Goal: Information Seeking & Learning: Learn about a topic

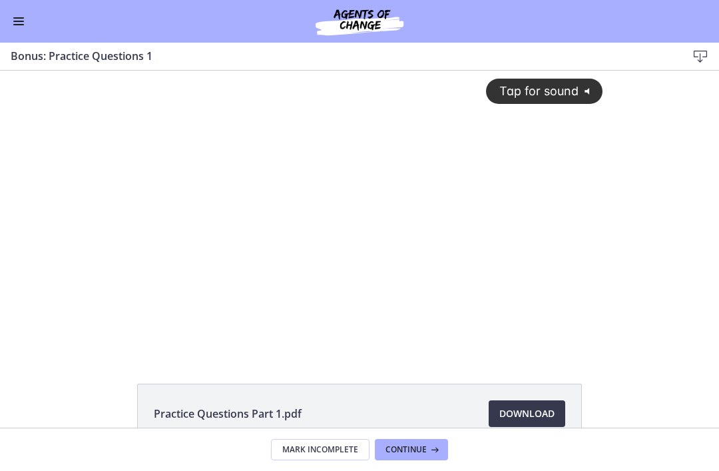
click at [631, 250] on div "Tap for sound @keyframes VOLUME_SMALL_WAVE_FLASH { 0% { opacity: 0; } 33% { opa…" at bounding box center [359, 212] width 719 height 282
click at [583, 328] on div "Tap for sound @keyframes VOLUME_SMALL_WAVE_FLASH { 0% { opacity: 0; } 33% { opa…" at bounding box center [360, 201] width 502 height 261
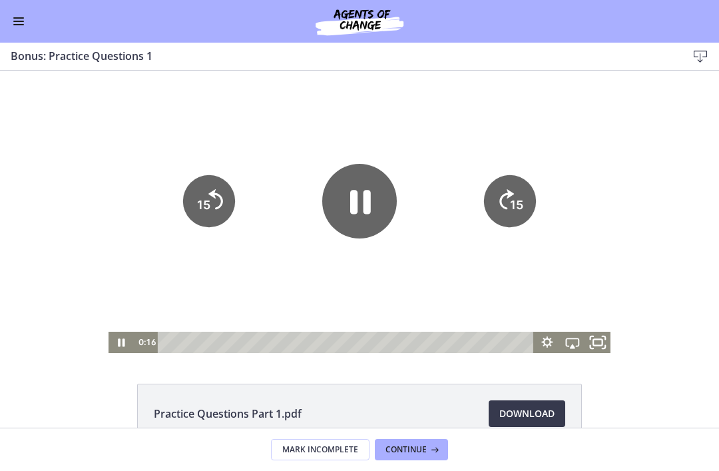
click at [600, 342] on icon "Fullscreen" at bounding box center [598, 342] width 31 height 25
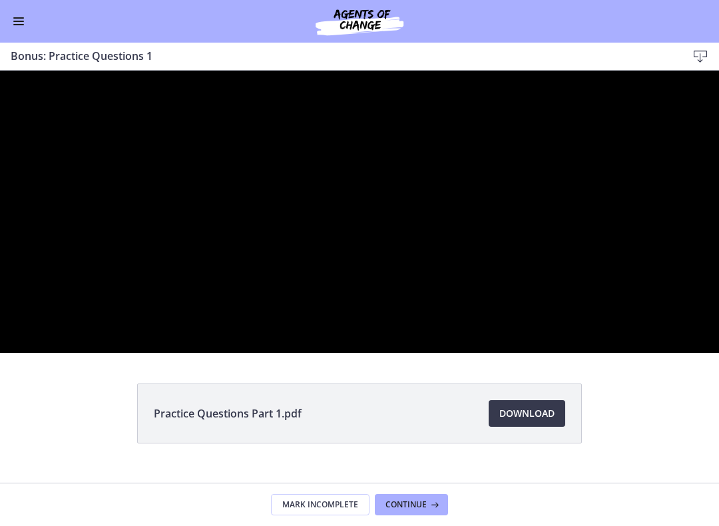
click at [220, 353] on div at bounding box center [359, 212] width 719 height 282
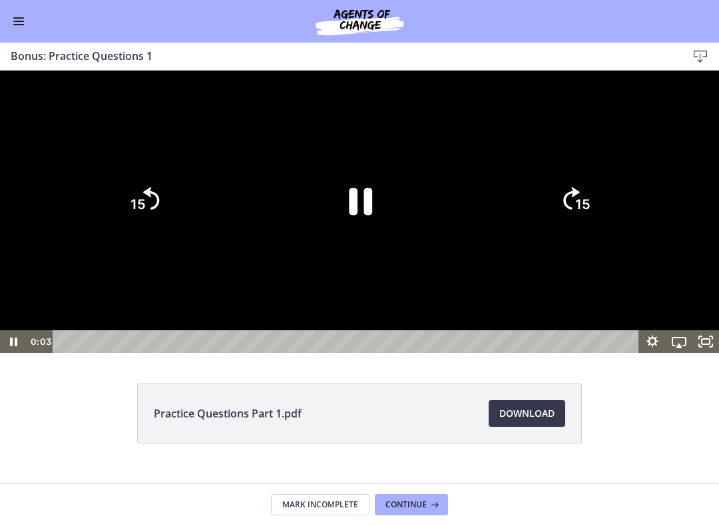
click at [356, 215] on icon "Pause" at bounding box center [360, 201] width 23 height 27
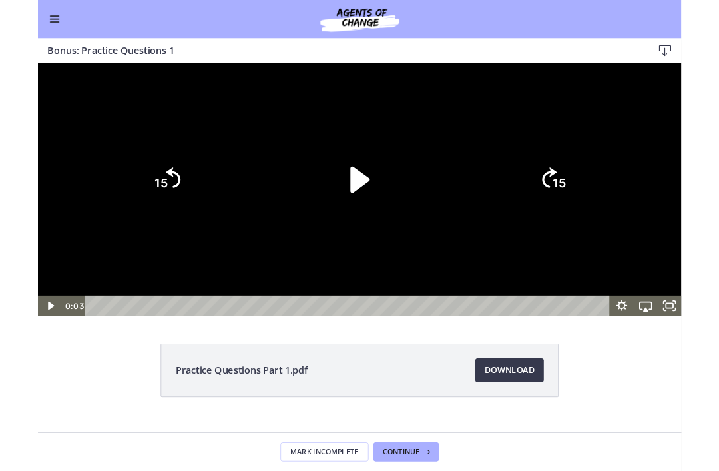
scroll to position [506, 0]
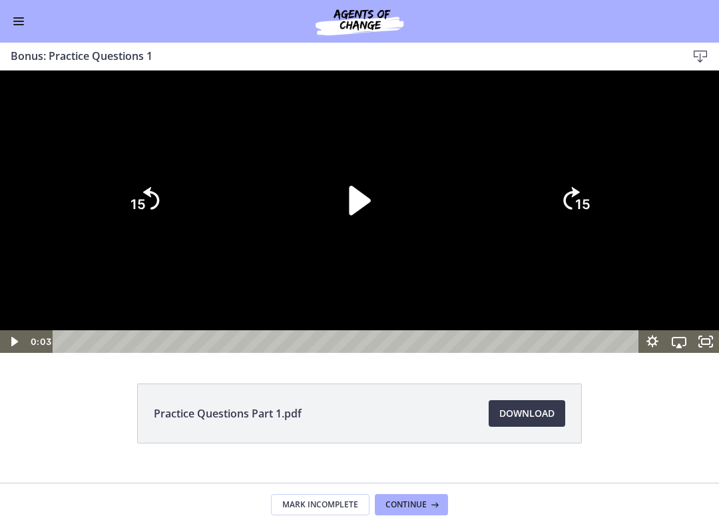
click at [359, 215] on icon "Play Video" at bounding box center [359, 200] width 21 height 29
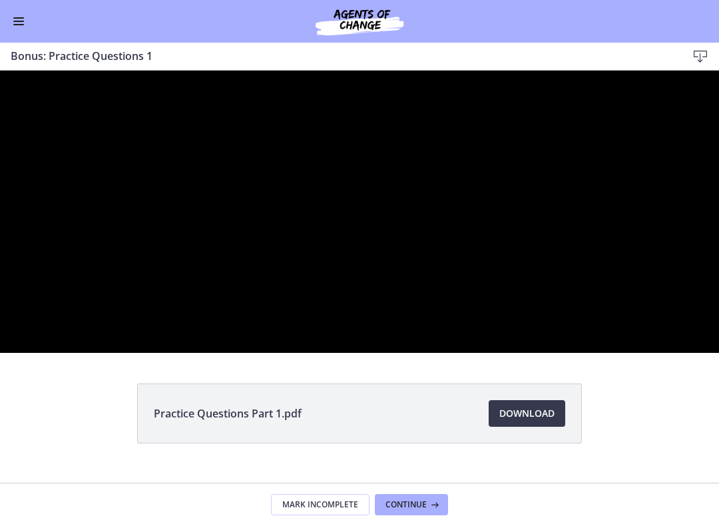
click at [659, 341] on div at bounding box center [359, 212] width 719 height 282
click at [658, 340] on div at bounding box center [359, 212] width 719 height 282
click at [621, 326] on div at bounding box center [359, 212] width 719 height 282
click at [620, 326] on div at bounding box center [359, 212] width 719 height 282
click at [573, 349] on div at bounding box center [359, 212] width 719 height 282
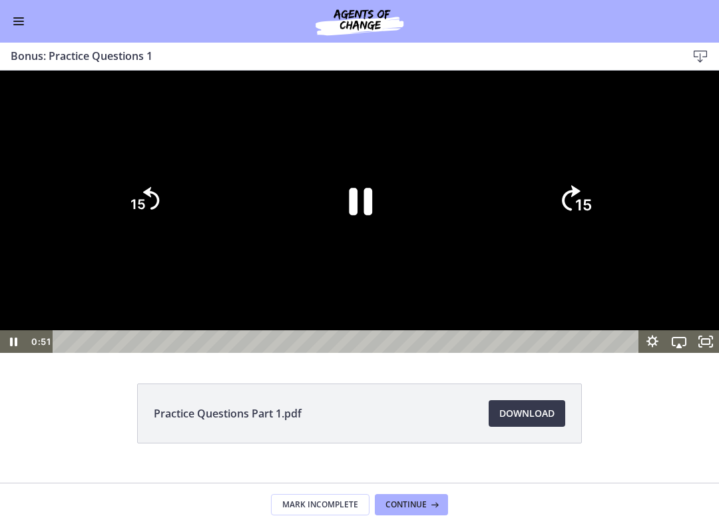
click at [573, 233] on icon "15" at bounding box center [575, 200] width 66 height 66
click at [573, 230] on icon "15" at bounding box center [575, 200] width 59 height 59
click at [577, 214] on tspan "15" at bounding box center [583, 205] width 17 height 18
click at [575, 212] on text "15" at bounding box center [582, 204] width 15 height 17
click at [574, 230] on icon "15" at bounding box center [575, 200] width 59 height 59
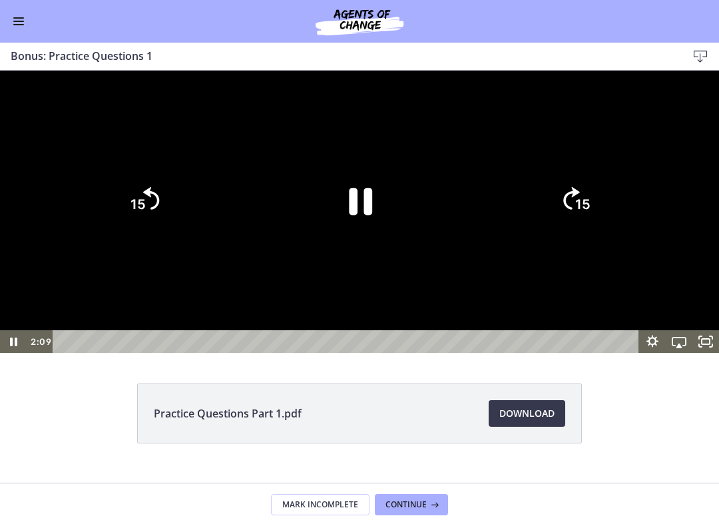
click at [574, 230] on icon "15" at bounding box center [575, 200] width 59 height 59
click at [579, 233] on icon "15" at bounding box center [575, 200] width 66 height 66
click at [579, 230] on icon "15" at bounding box center [575, 200] width 59 height 59
click at [579, 212] on tspan "15" at bounding box center [582, 204] width 15 height 17
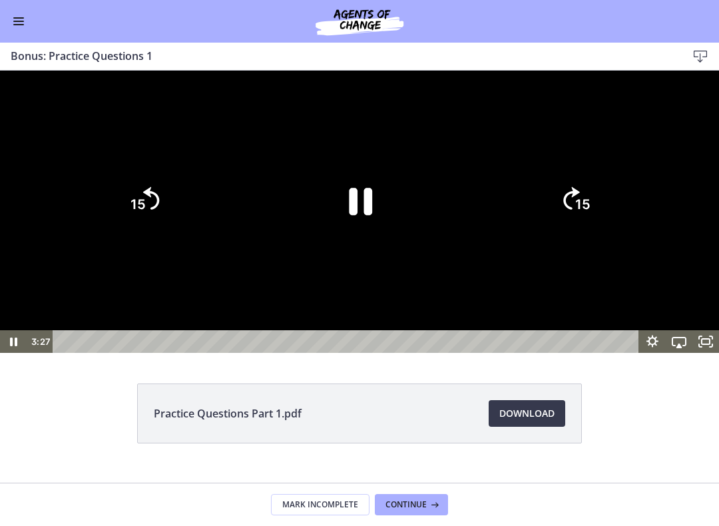
click at [576, 212] on text "15" at bounding box center [582, 204] width 15 height 17
click at [573, 230] on icon "15" at bounding box center [575, 200] width 59 height 59
click at [574, 230] on icon "15" at bounding box center [575, 200] width 59 height 59
click at [576, 212] on text "15" at bounding box center [582, 204] width 15 height 17
click at [573, 230] on icon "15" at bounding box center [575, 200] width 59 height 59
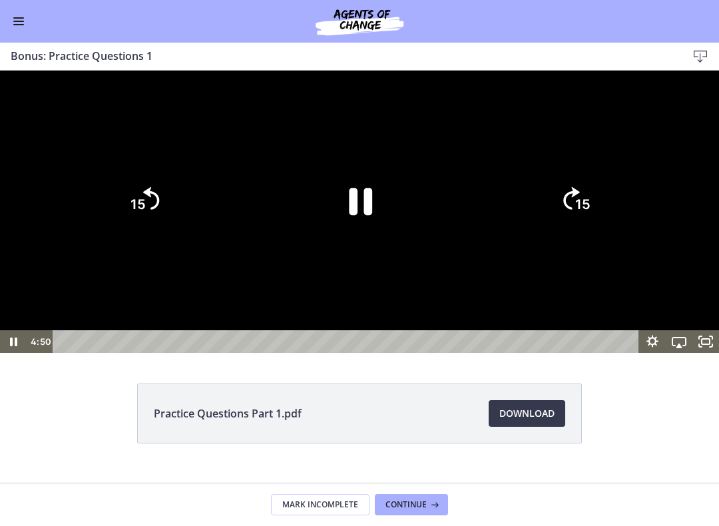
click at [573, 230] on icon "15" at bounding box center [575, 200] width 59 height 59
click at [577, 230] on icon "15" at bounding box center [575, 200] width 59 height 59
click at [573, 230] on icon "15" at bounding box center [575, 200] width 59 height 59
click at [578, 212] on tspan "15" at bounding box center [582, 204] width 15 height 17
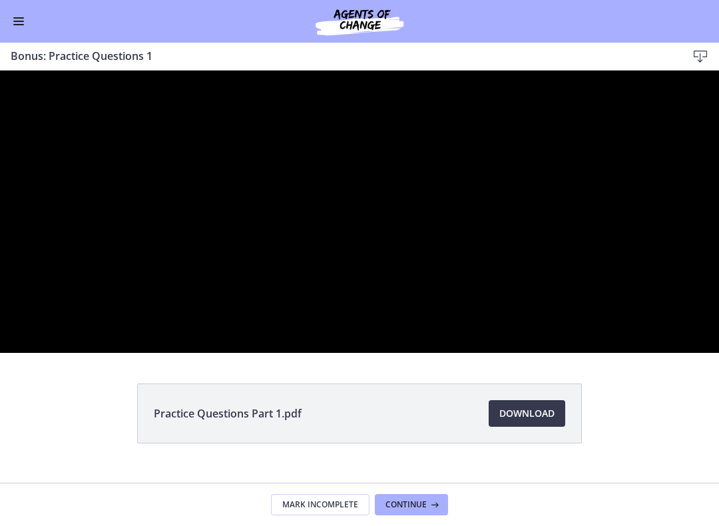
click at [639, 349] on div at bounding box center [359, 212] width 719 height 282
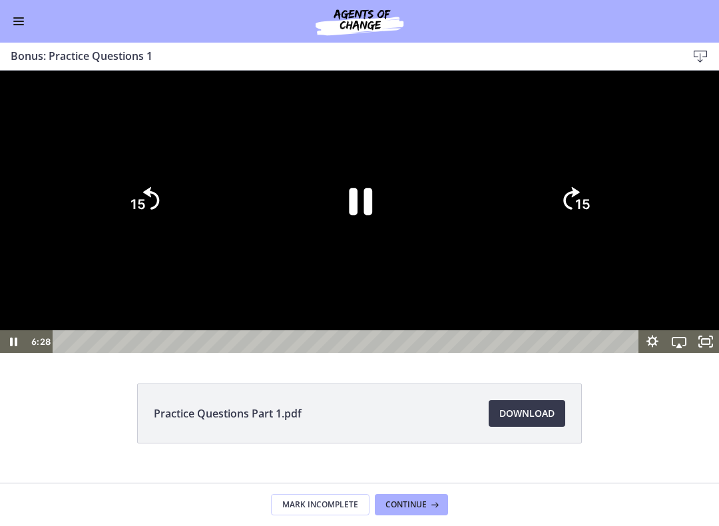
click at [571, 230] on icon "15" at bounding box center [575, 200] width 59 height 59
click at [574, 230] on icon "15" at bounding box center [575, 200] width 59 height 59
click at [574, 233] on icon "15" at bounding box center [575, 200] width 66 height 66
click at [574, 210] on icon "Skip ahead 15 seconds" at bounding box center [571, 197] width 19 height 25
click at [568, 230] on icon "15" at bounding box center [575, 200] width 59 height 59
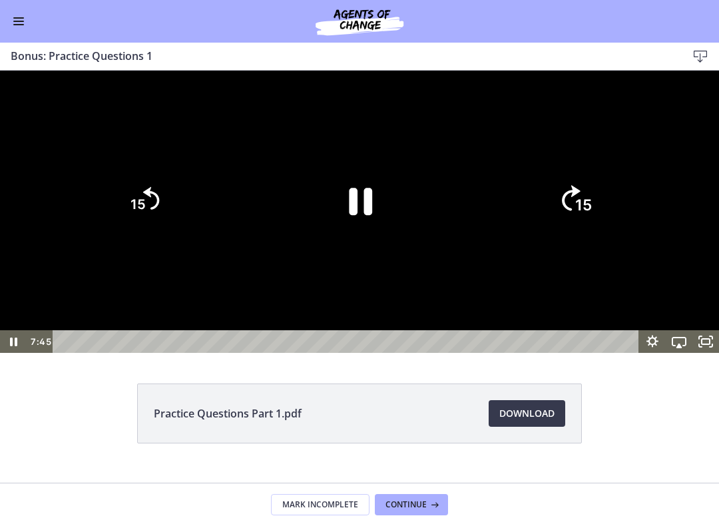
click at [574, 233] on icon "15" at bounding box center [575, 200] width 66 height 66
click at [574, 210] on icon "Skip ahead 15 seconds" at bounding box center [571, 198] width 17 height 23
click at [570, 230] on icon "15" at bounding box center [575, 200] width 59 height 59
click at [572, 230] on icon "15" at bounding box center [575, 200] width 59 height 59
click at [568, 230] on icon "15" at bounding box center [575, 200] width 59 height 59
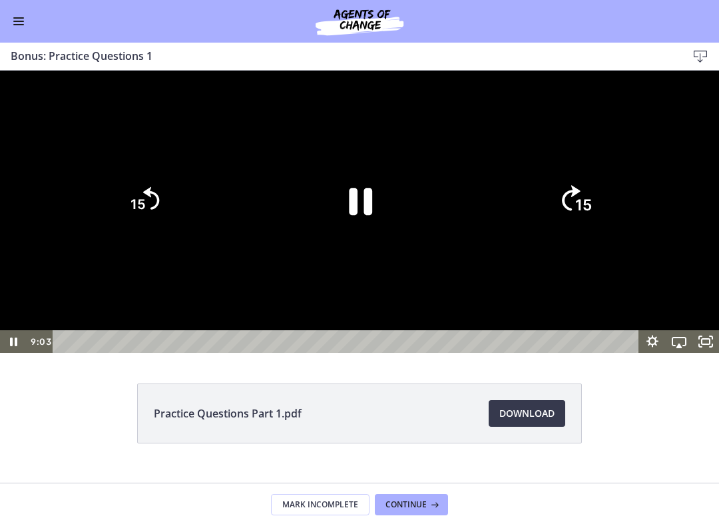
click at [571, 233] on icon "15" at bounding box center [575, 200] width 66 height 66
click at [573, 210] on icon "Skip ahead 15 seconds" at bounding box center [571, 198] width 17 height 23
click at [573, 230] on icon "15" at bounding box center [575, 200] width 59 height 59
click at [569, 230] on icon "15" at bounding box center [575, 200] width 59 height 59
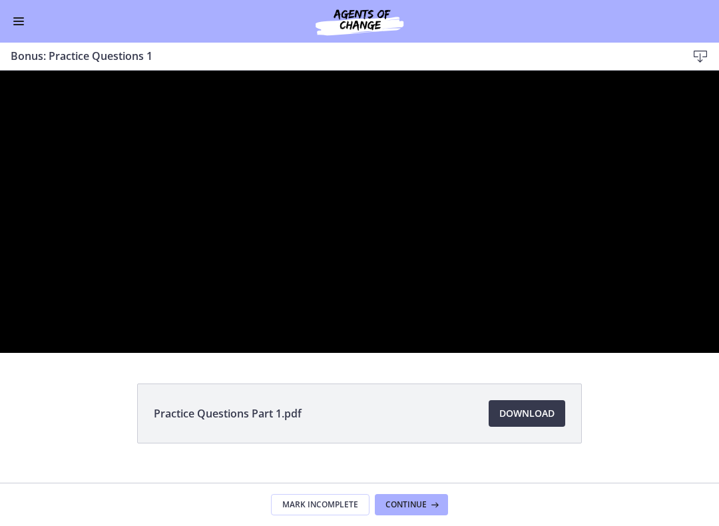
click at [651, 307] on div at bounding box center [359, 212] width 719 height 282
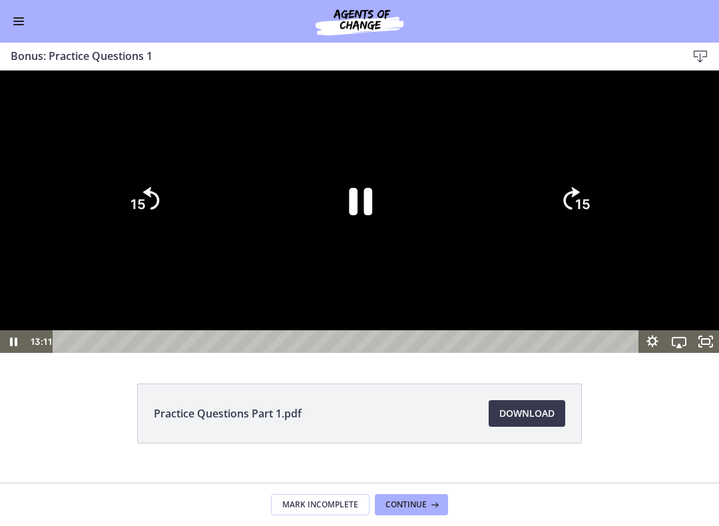
click at [576, 212] on text "15" at bounding box center [582, 204] width 15 height 17
click at [581, 212] on tspan "15" at bounding box center [582, 204] width 15 height 17
click at [575, 210] on icon "Skip ahead 15 seconds" at bounding box center [571, 198] width 17 height 23
click at [566, 230] on icon "15" at bounding box center [575, 200] width 59 height 59
click at [569, 210] on icon "Skip ahead 15 seconds" at bounding box center [571, 198] width 17 height 23
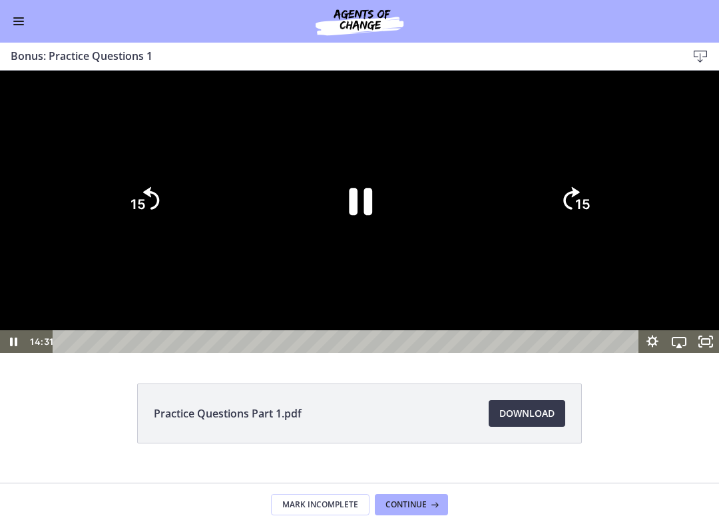
click at [575, 230] on icon "15" at bounding box center [575, 200] width 59 height 59
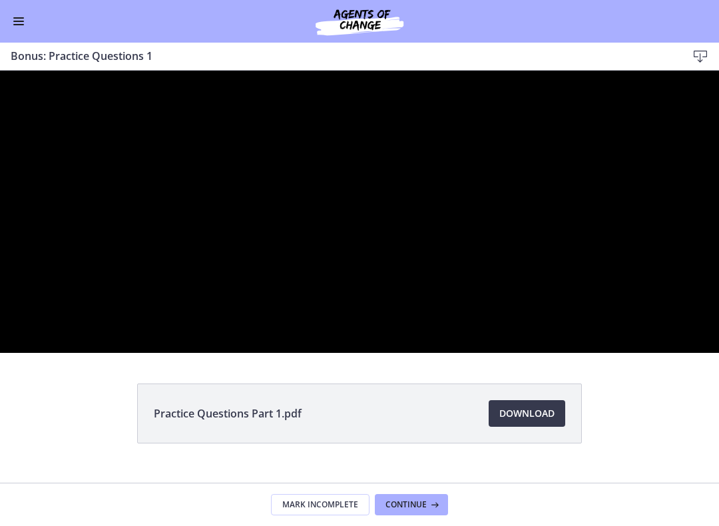
click at [669, 325] on div at bounding box center [359, 212] width 719 height 282
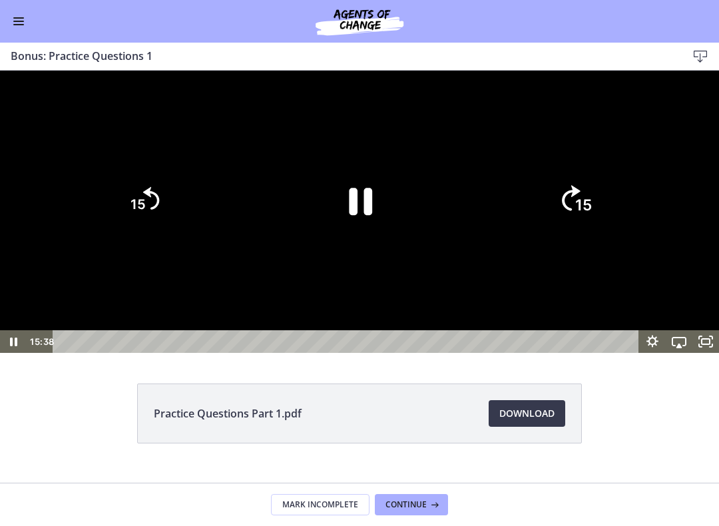
click at [575, 233] on icon "15" at bounding box center [575, 200] width 66 height 66
click at [579, 233] on icon "15" at bounding box center [575, 200] width 66 height 66
click at [579, 212] on tspan "15" at bounding box center [582, 204] width 15 height 17
click at [585, 230] on icon "15" at bounding box center [575, 200] width 59 height 59
click at [579, 212] on tspan "15" at bounding box center [582, 204] width 15 height 17
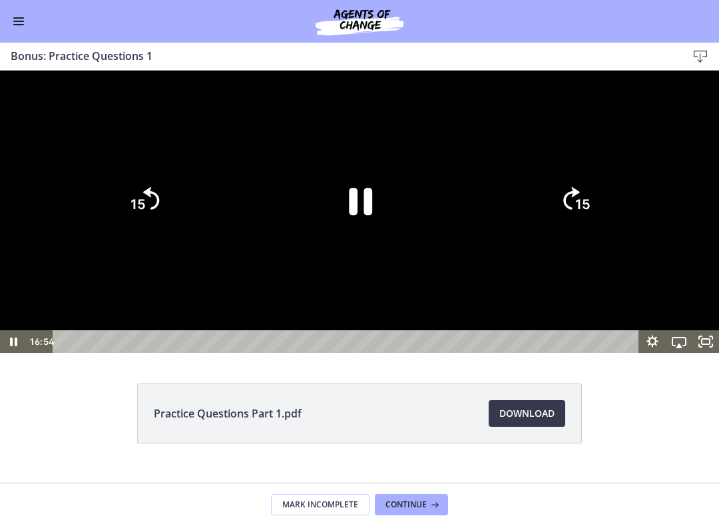
click at [579, 212] on tspan "15" at bounding box center [582, 204] width 15 height 17
click at [580, 230] on icon "15" at bounding box center [575, 200] width 59 height 59
click at [578, 230] on icon "15" at bounding box center [575, 200] width 59 height 59
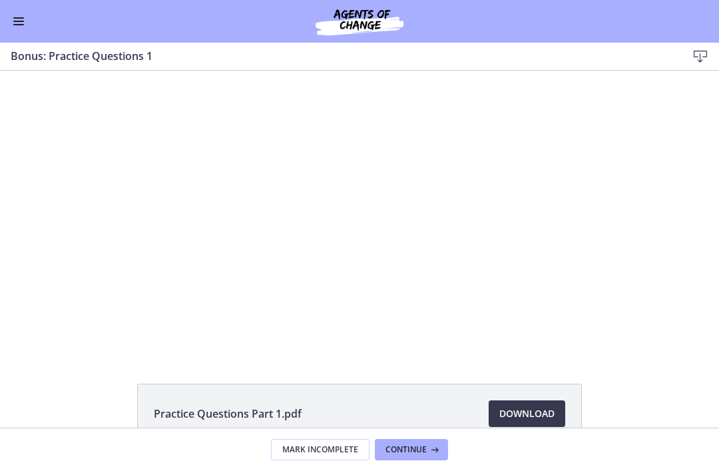
scroll to position [0, 0]
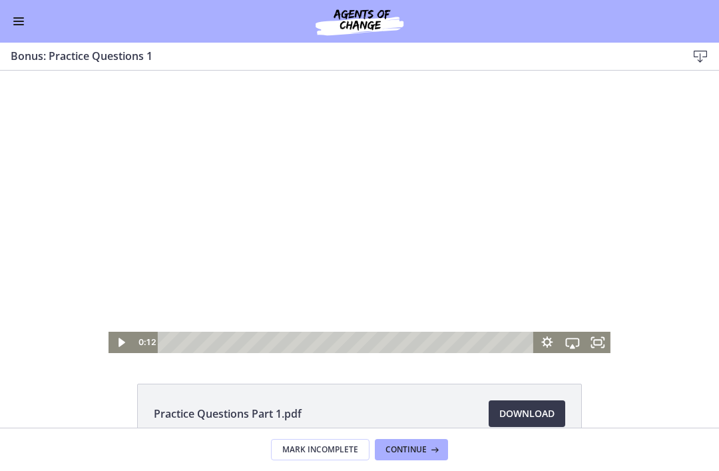
click at [412, 442] on button "Continue" at bounding box center [411, 449] width 73 height 21
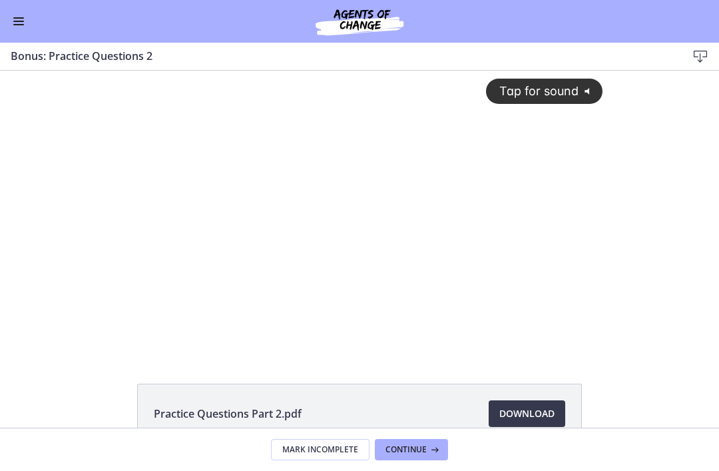
click at [588, 267] on div "Tap for sound @keyframes VOLUME_SMALL_WAVE_FLASH { 0% { opacity: 0; } 33% { opa…" at bounding box center [360, 201] width 502 height 261
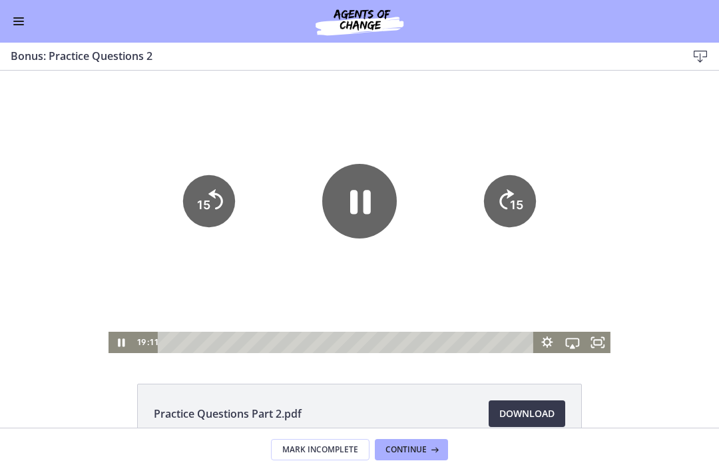
click at [600, 343] on icon "Fullscreen" at bounding box center [597, 342] width 25 height 21
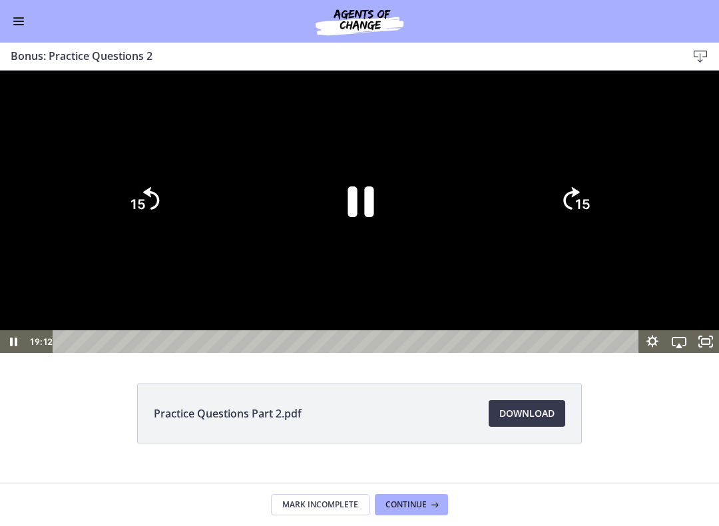
click at [351, 217] on icon "Pause" at bounding box center [361, 201] width 26 height 31
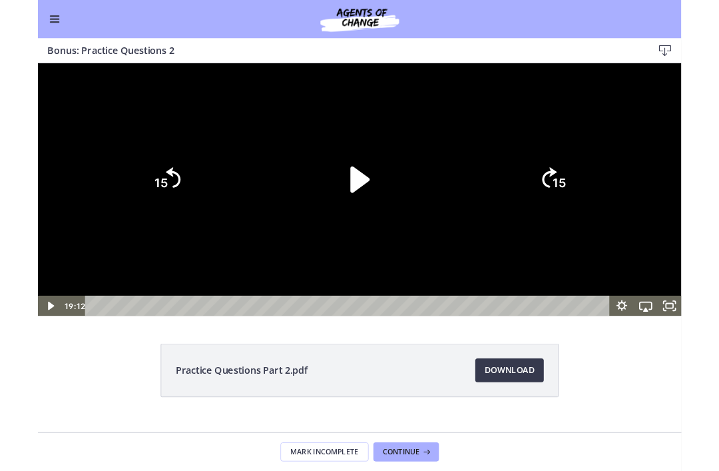
scroll to position [506, 0]
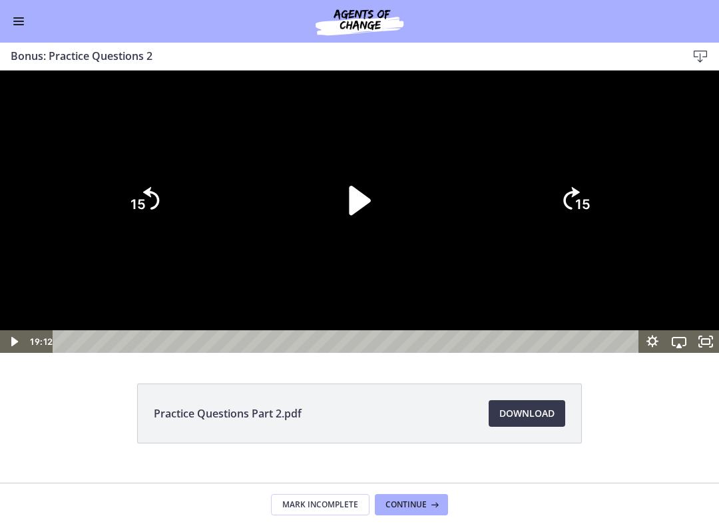
click at [353, 215] on icon "Play Video" at bounding box center [359, 200] width 21 height 29
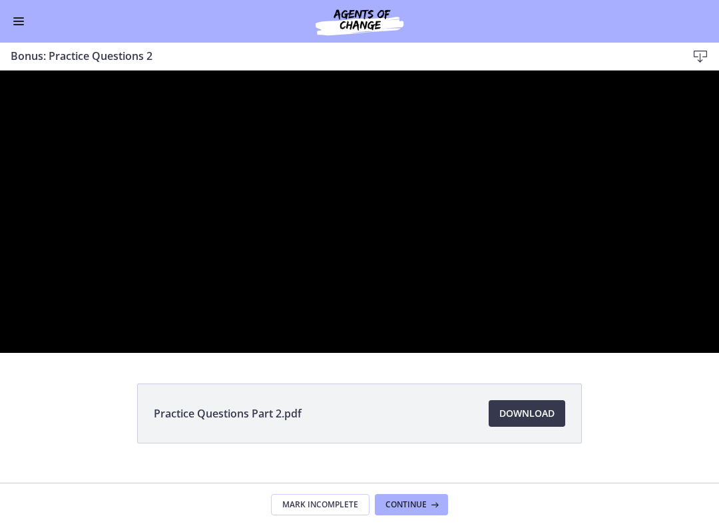
click at [672, 313] on div at bounding box center [359, 212] width 719 height 282
click at [494, 353] on div at bounding box center [359, 212] width 719 height 282
click at [273, 353] on div at bounding box center [359, 212] width 719 height 282
click at [669, 353] on div at bounding box center [359, 212] width 719 height 282
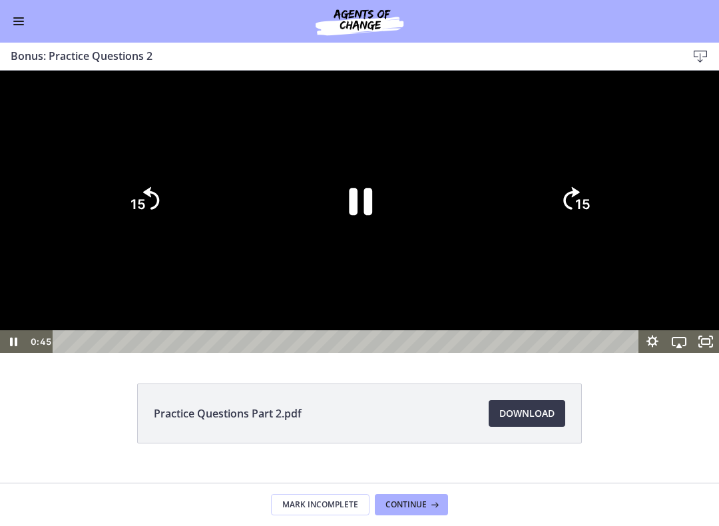
click at [580, 212] on tspan "15" at bounding box center [582, 204] width 15 height 17
click at [575, 233] on icon "15" at bounding box center [575, 200] width 66 height 66
click at [586, 212] on tspan "15" at bounding box center [582, 204] width 15 height 17
click at [578, 214] on tspan "15" at bounding box center [583, 205] width 17 height 18
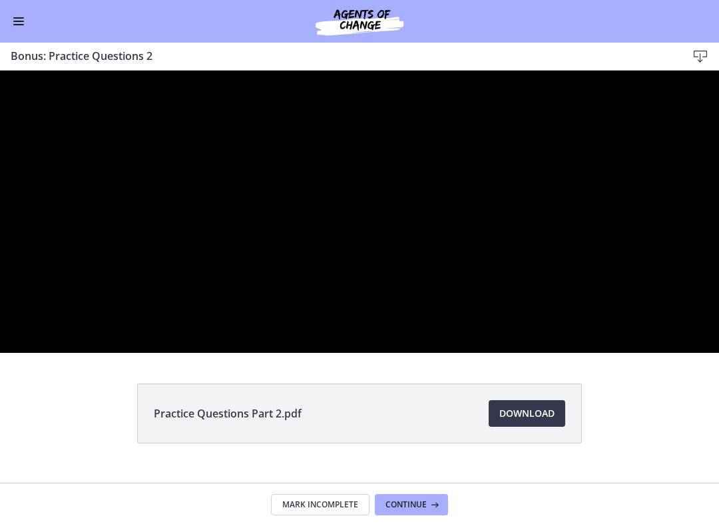
click at [671, 353] on div at bounding box center [359, 212] width 719 height 282
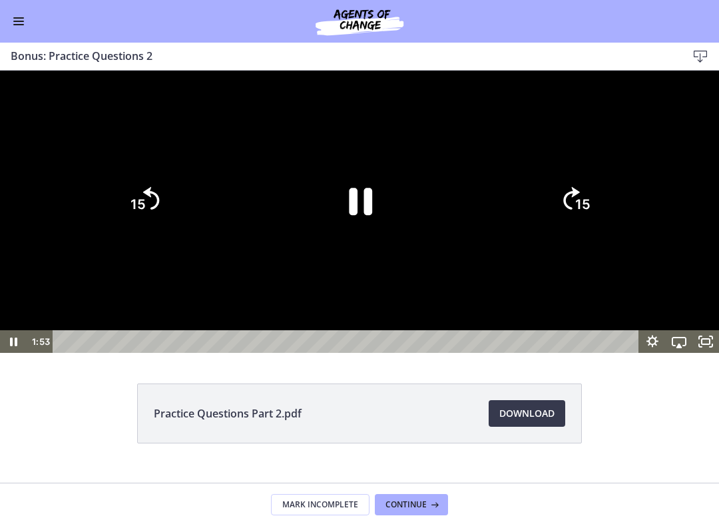
click at [575, 212] on text "15" at bounding box center [582, 204] width 15 height 17
click at [573, 230] on icon "15" at bounding box center [575, 200] width 59 height 59
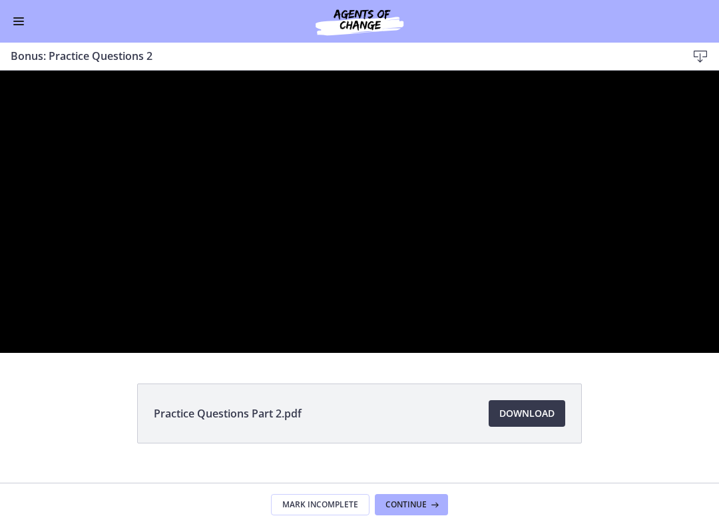
click at [665, 353] on div at bounding box center [359, 212] width 719 height 282
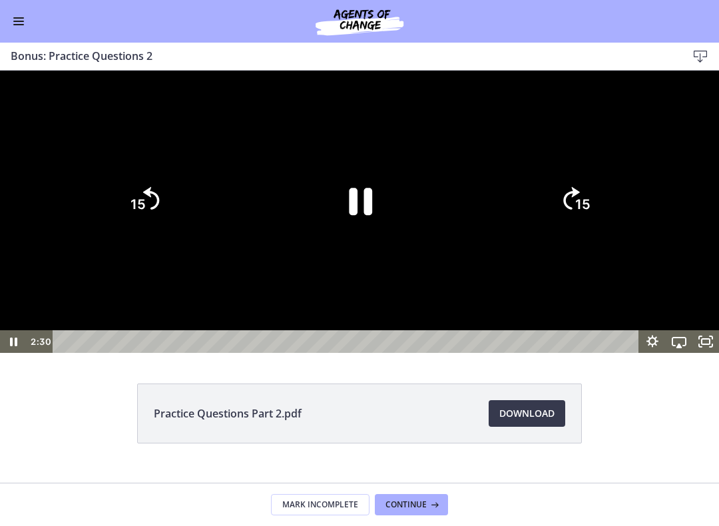
click at [575, 210] on icon "Skip ahead 15 seconds" at bounding box center [571, 198] width 17 height 23
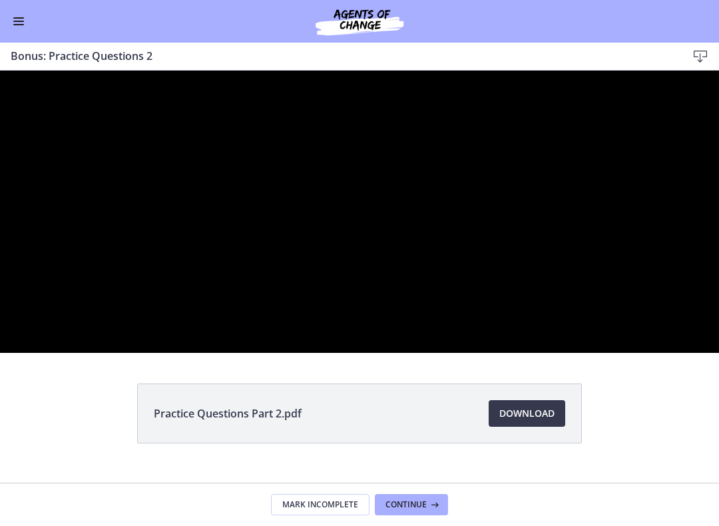
click at [571, 316] on div at bounding box center [359, 212] width 719 height 282
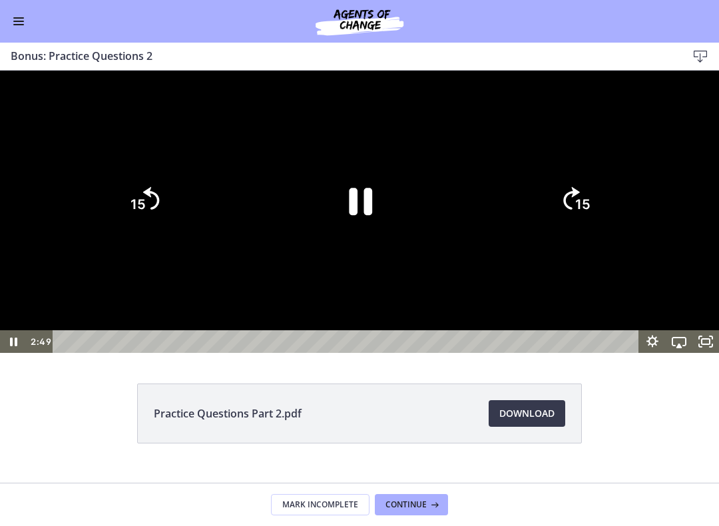
click at [585, 212] on tspan "15" at bounding box center [582, 204] width 15 height 17
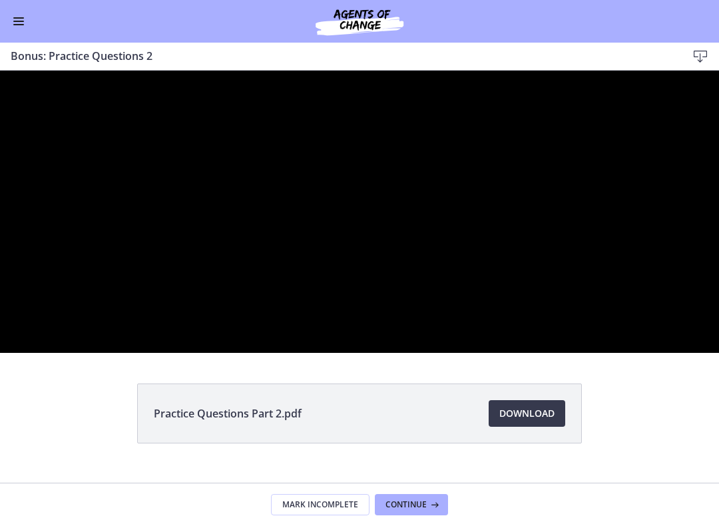
click at [670, 353] on div at bounding box center [359, 212] width 719 height 282
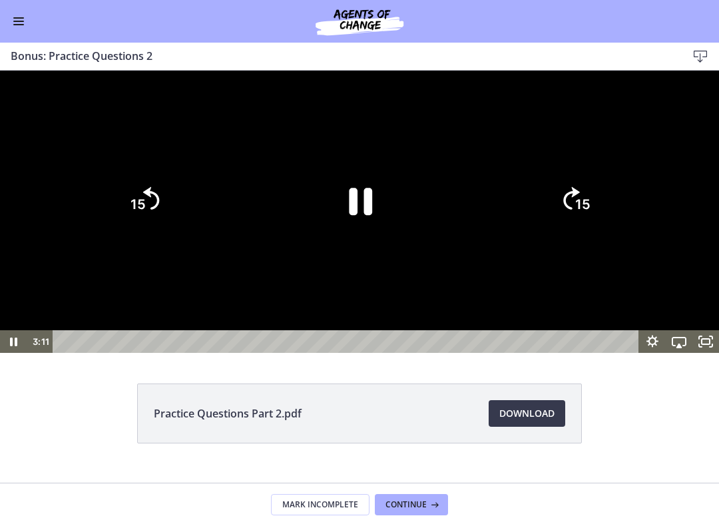
click at [574, 230] on icon "15" at bounding box center [575, 200] width 59 height 59
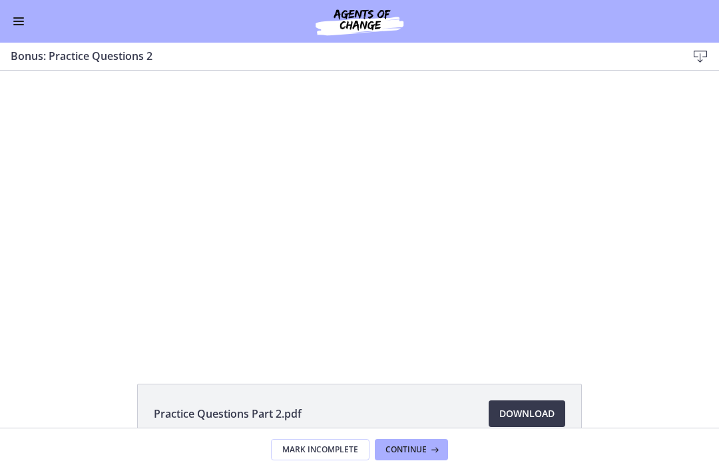
scroll to position [0, 0]
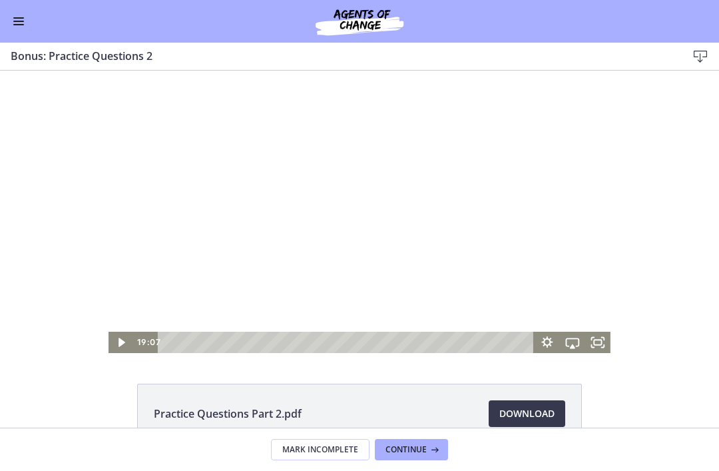
click at [418, 440] on button "Continue" at bounding box center [411, 449] width 73 height 21
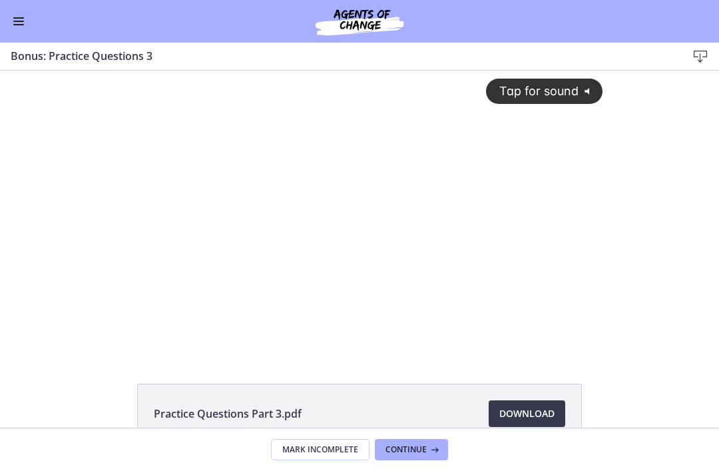
click at [6, 28] on div "Go to Dashboard" at bounding box center [359, 21] width 719 height 43
click at [21, 20] on button "Enable menu" at bounding box center [19, 21] width 16 height 16
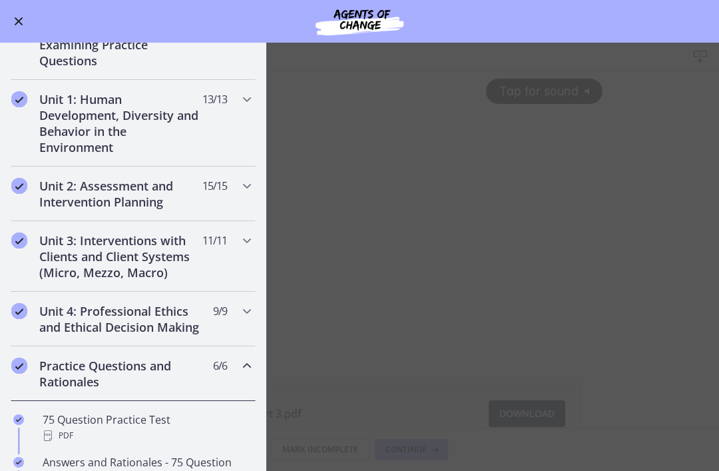
scroll to position [312, 0]
click at [22, 15] on button "Enable menu" at bounding box center [19, 21] width 16 height 16
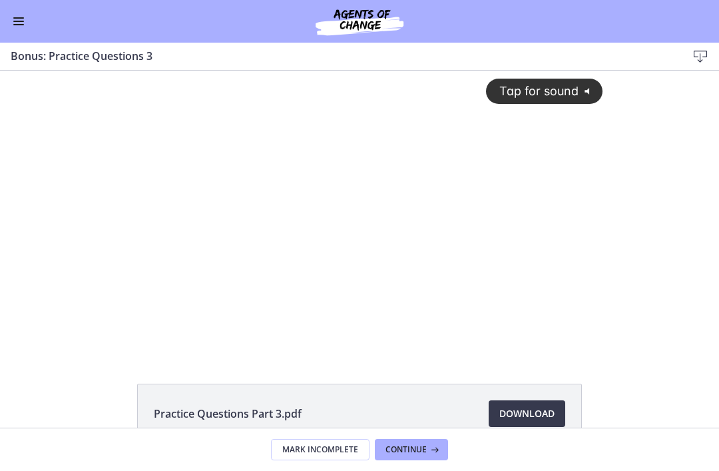
click at [560, 220] on div "Tap for sound @keyframes VOLUME_SMALL_WAVE_FLASH { 0% { opacity: 0; } 33% { opa…" at bounding box center [360, 201] width 502 height 261
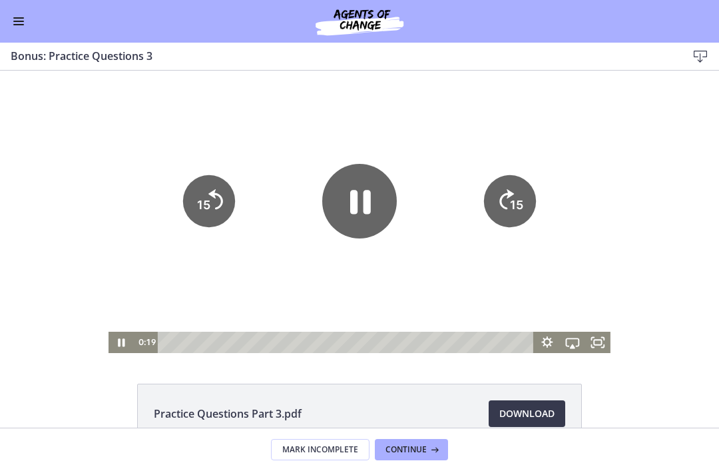
click at [593, 338] on icon "Fullscreen" at bounding box center [597, 342] width 25 height 21
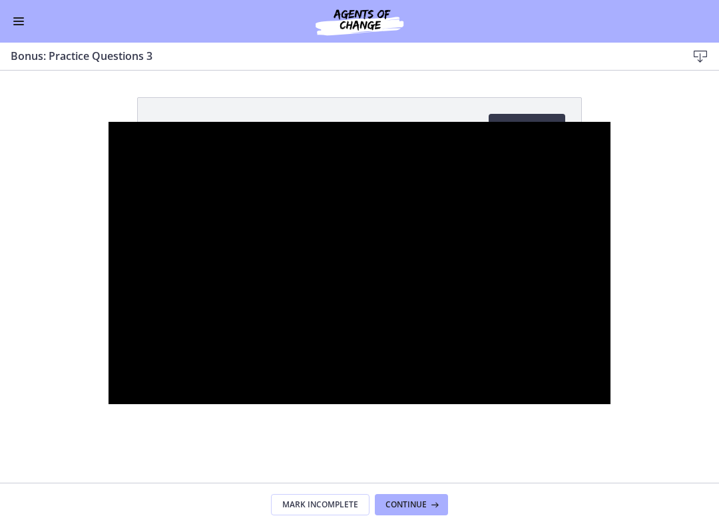
click at [611, 257] on div at bounding box center [360, 263] width 502 height 282
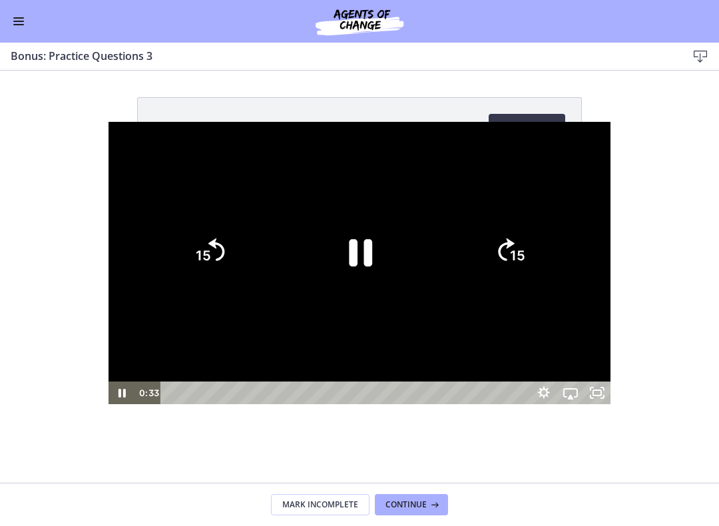
click at [515, 244] on icon "Skip ahead 15 seconds" at bounding box center [506, 249] width 17 height 23
click at [525, 250] on tspan "15" at bounding box center [517, 255] width 15 height 17
click at [515, 245] on icon "Skip ahead 15 seconds" at bounding box center [506, 249] width 17 height 23
click at [539, 240] on icon "15" at bounding box center [510, 251] width 59 height 59
click at [515, 248] on icon "Skip ahead 15 seconds" at bounding box center [506, 249] width 17 height 23
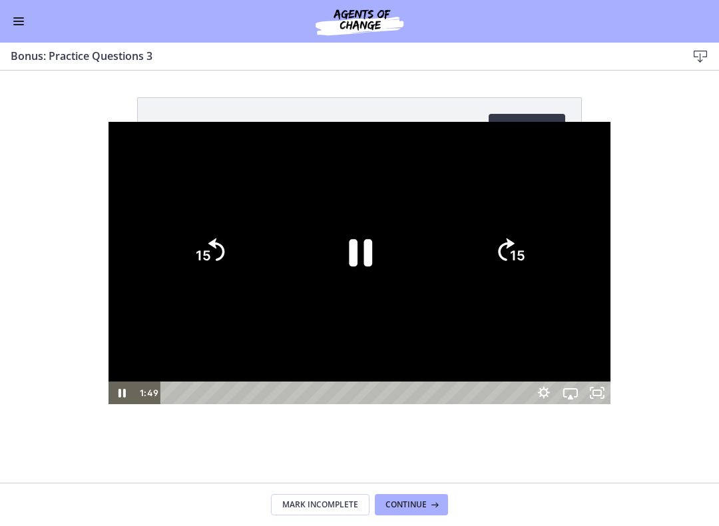
click at [515, 244] on icon "Skip ahead 15 seconds" at bounding box center [506, 249] width 17 height 23
click at [539, 239] on icon "15" at bounding box center [510, 251] width 59 height 59
click at [539, 247] on icon "15" at bounding box center [510, 251] width 59 height 59
click at [539, 246] on icon "15" at bounding box center [510, 251] width 59 height 59
click at [515, 246] on icon "Skip ahead 15 seconds" at bounding box center [506, 249] width 17 height 23
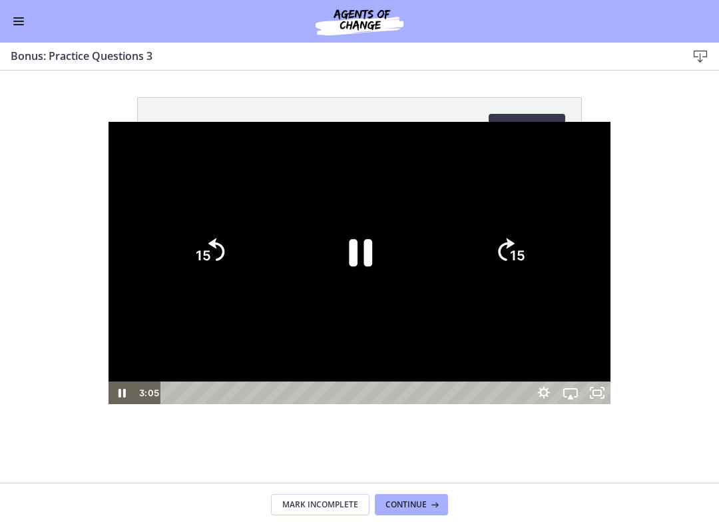
click at [515, 242] on icon "Skip ahead 15 seconds" at bounding box center [506, 249] width 17 height 23
click at [515, 247] on icon "Skip ahead 15 seconds" at bounding box center [506, 249] width 17 height 23
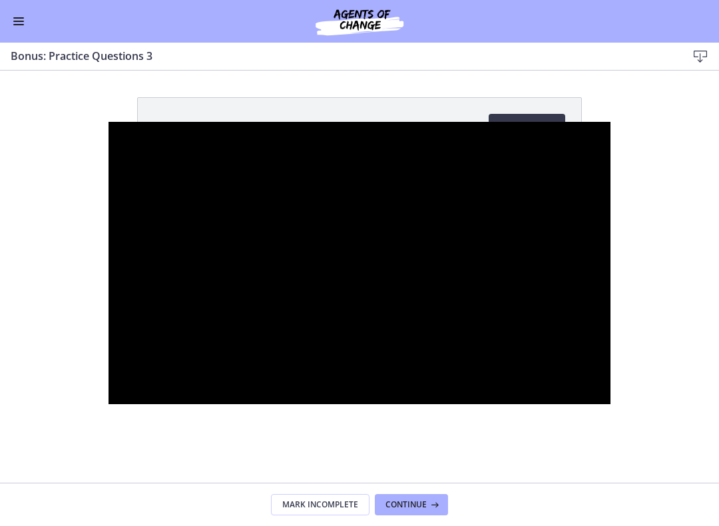
click at [611, 286] on div at bounding box center [360, 263] width 502 height 282
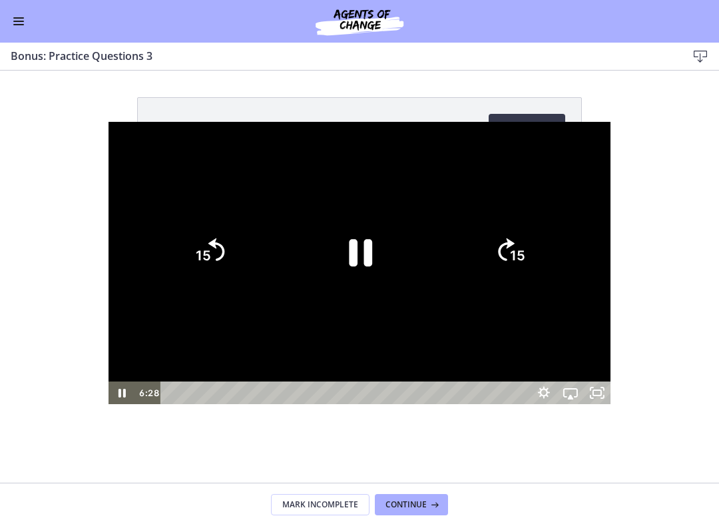
click at [539, 253] on icon "15" at bounding box center [510, 251] width 59 height 59
click at [515, 248] on icon "Skip ahead 15 seconds" at bounding box center [506, 248] width 19 height 25
click at [539, 249] on icon "15" at bounding box center [510, 251] width 59 height 59
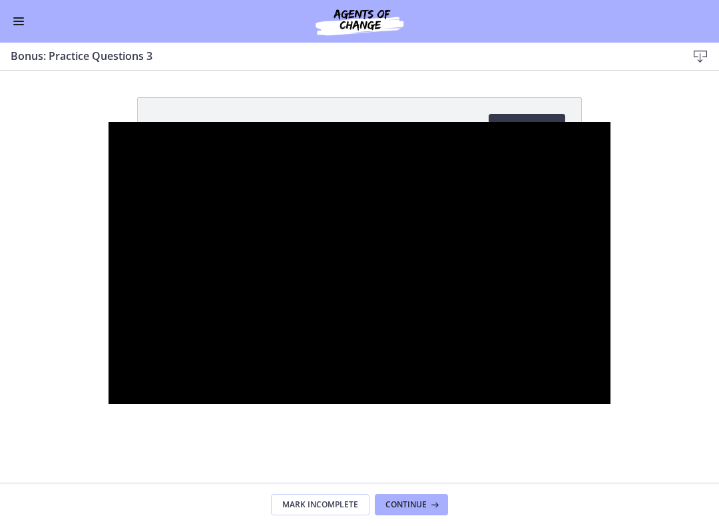
click at [611, 310] on div at bounding box center [360, 263] width 502 height 282
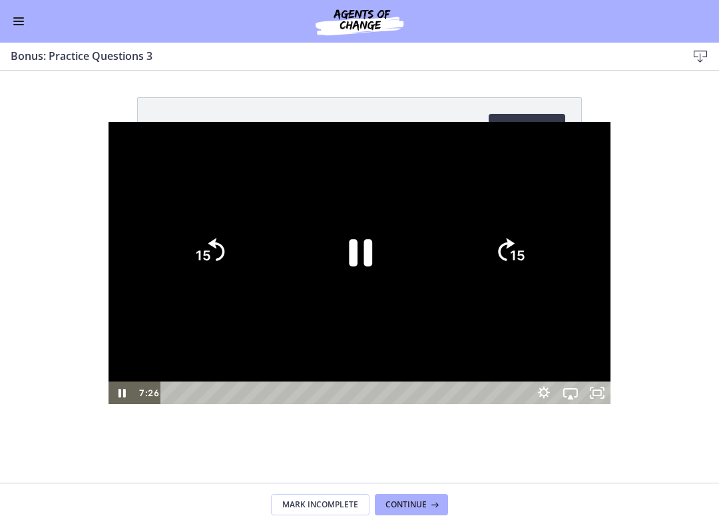
click at [525, 251] on tspan "15" at bounding box center [517, 255] width 15 height 17
click at [525, 252] on tspan "15" at bounding box center [517, 255] width 15 height 17
click at [539, 242] on icon "15" at bounding box center [510, 251] width 59 height 59
click at [539, 250] on icon "15" at bounding box center [510, 251] width 59 height 59
click at [515, 243] on icon "Skip ahead 15 seconds" at bounding box center [506, 249] width 17 height 23
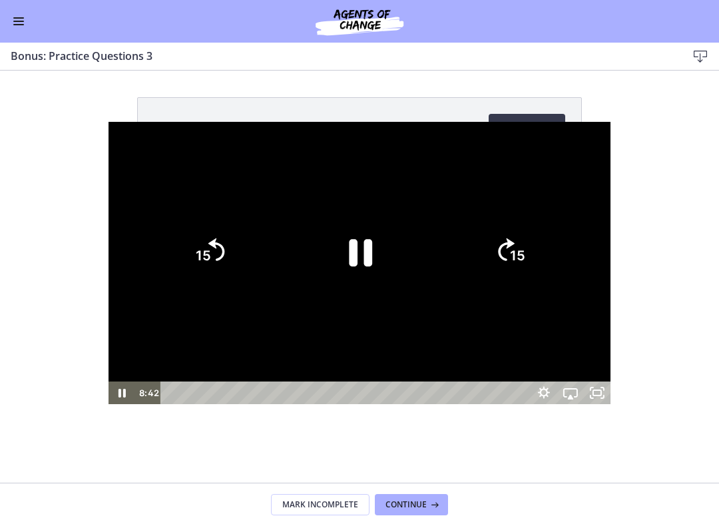
click at [539, 250] on icon "15" at bounding box center [510, 251] width 59 height 59
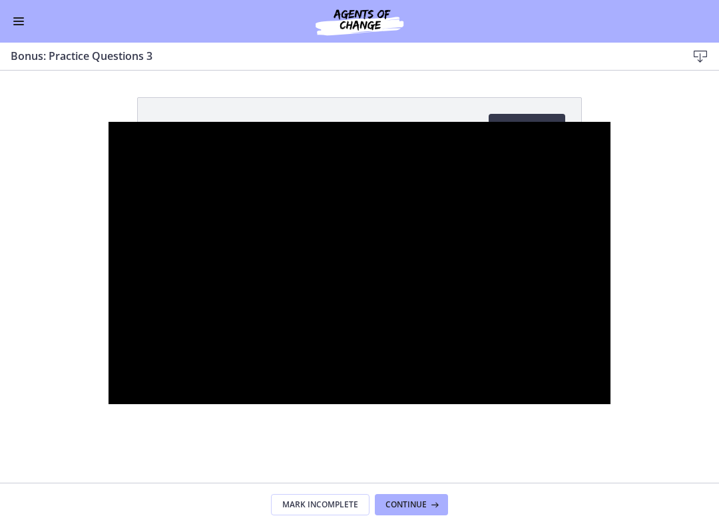
click at [611, 292] on div at bounding box center [360, 263] width 502 height 282
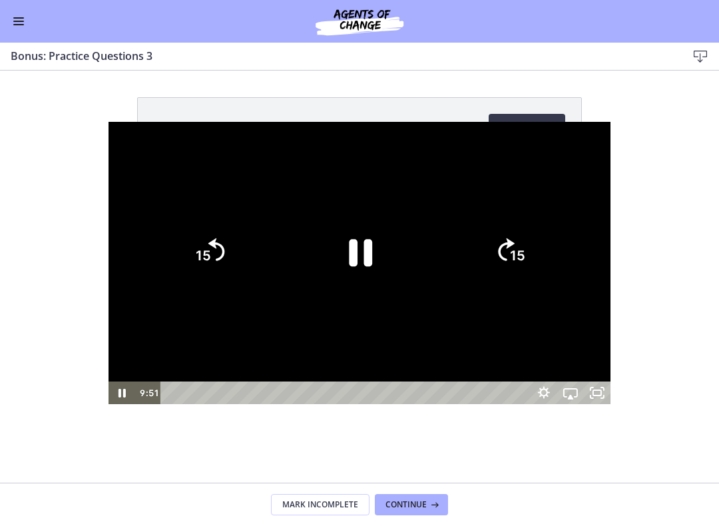
click at [539, 247] on icon "15" at bounding box center [510, 251] width 59 height 59
click at [539, 250] on icon "15" at bounding box center [510, 251] width 59 height 59
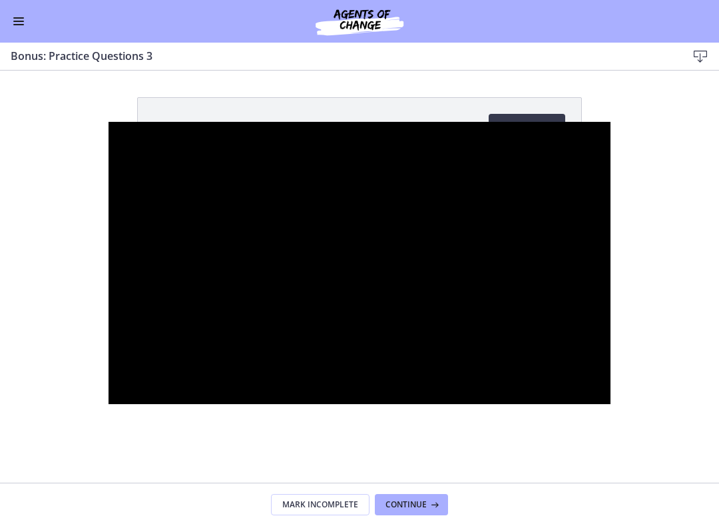
click at [611, 257] on div at bounding box center [360, 263] width 502 height 282
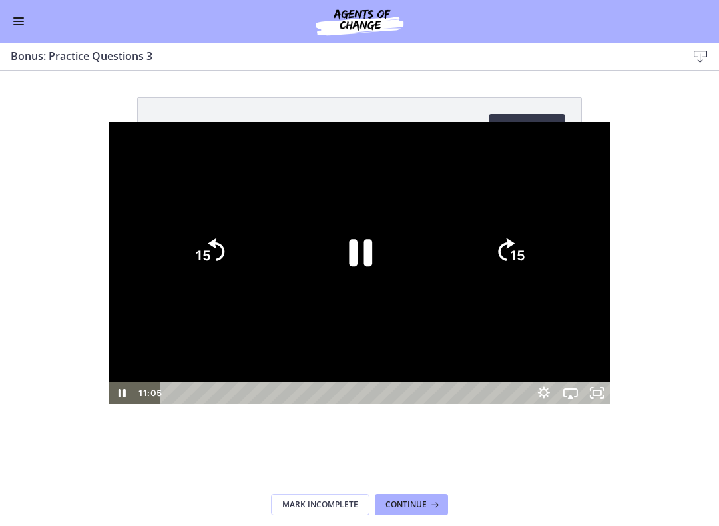
click at [539, 254] on icon "15" at bounding box center [510, 251] width 59 height 59
click at [539, 248] on icon "15" at bounding box center [510, 251] width 59 height 59
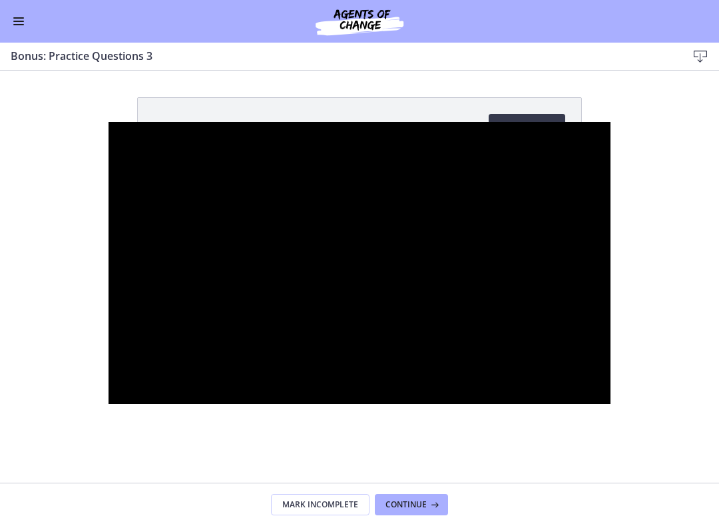
click at [611, 271] on div at bounding box center [360, 263] width 502 height 282
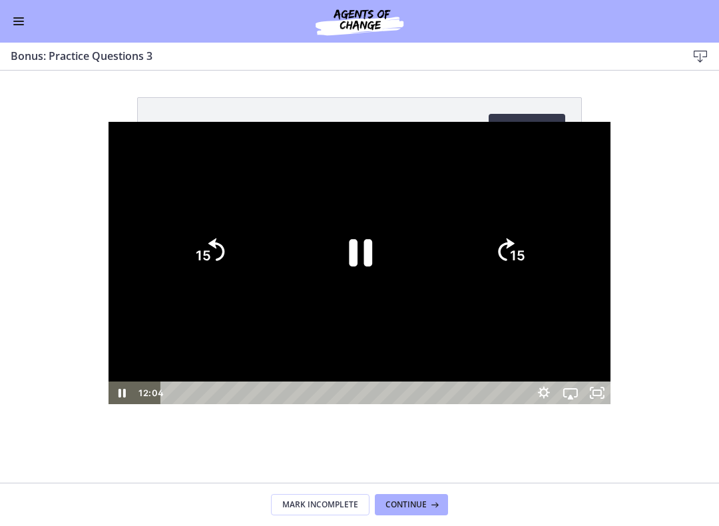
click at [525, 256] on tspan "15" at bounding box center [517, 255] width 15 height 17
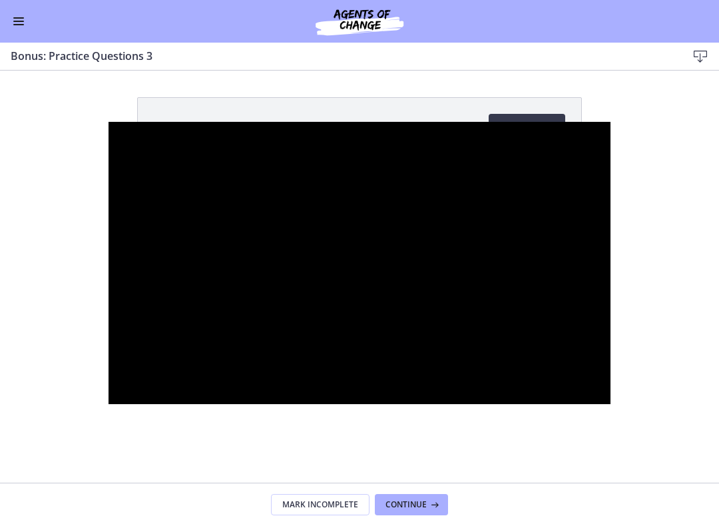
click at [611, 270] on div at bounding box center [360, 263] width 502 height 282
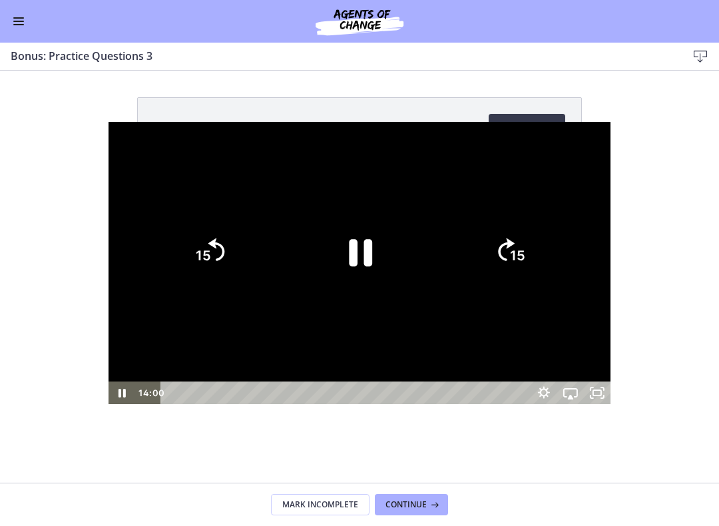
click at [525, 252] on tspan "15" at bounding box center [517, 255] width 15 height 17
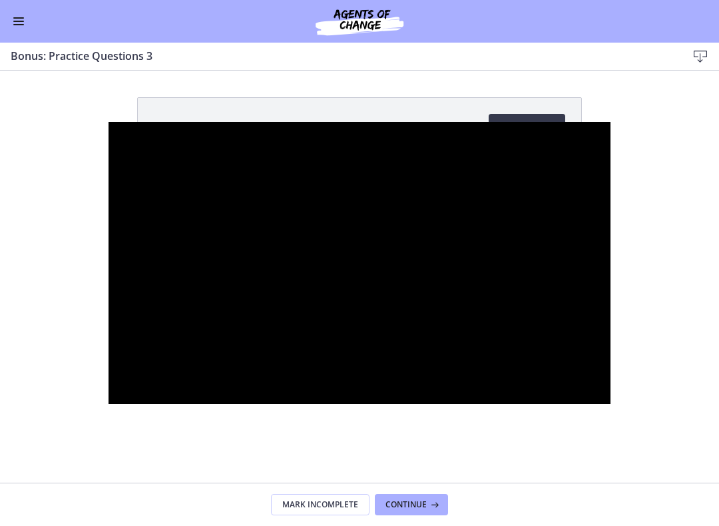
click at [611, 306] on div at bounding box center [360, 263] width 502 height 282
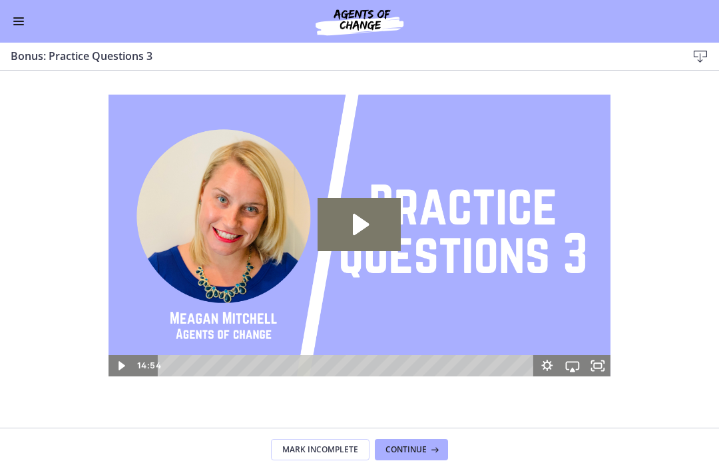
scroll to position [0, 0]
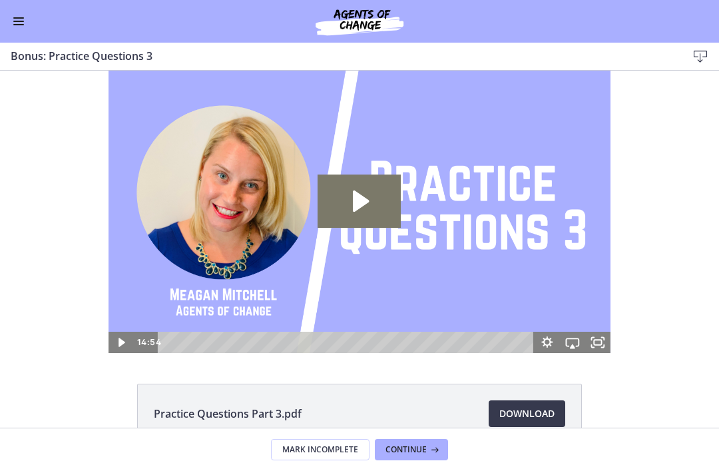
click at [422, 442] on button "Continue" at bounding box center [411, 449] width 73 height 21
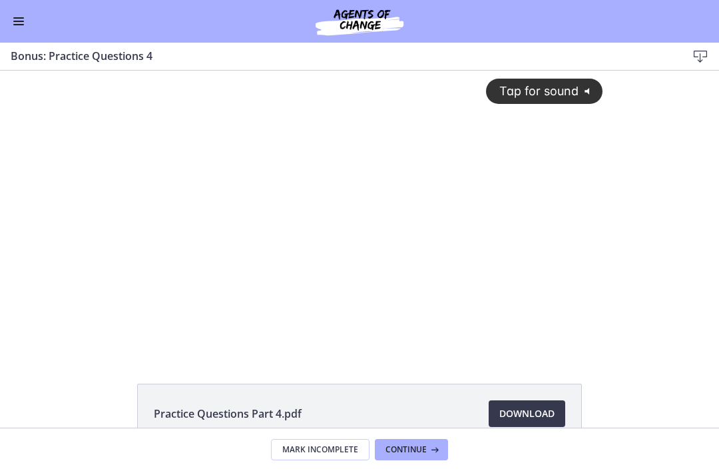
click at [562, 206] on div "Tap for sound @keyframes VOLUME_SMALL_WAVE_FLASH { 0% { opacity: 0; } 33% { opa…" at bounding box center [360, 201] width 502 height 261
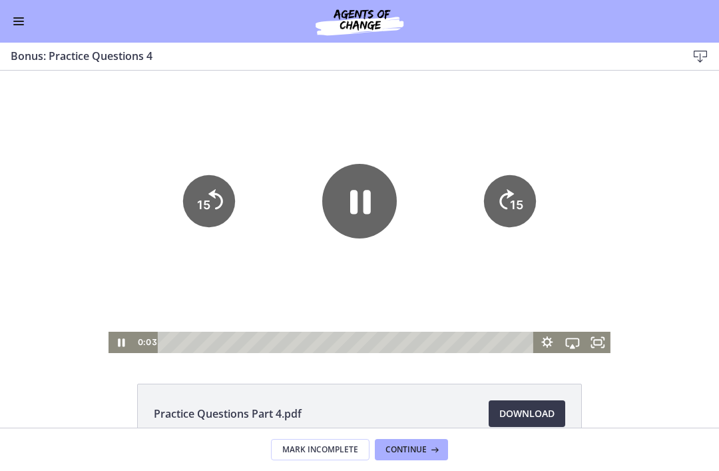
click at [597, 341] on icon "Fullscreen" at bounding box center [597, 342] width 25 height 21
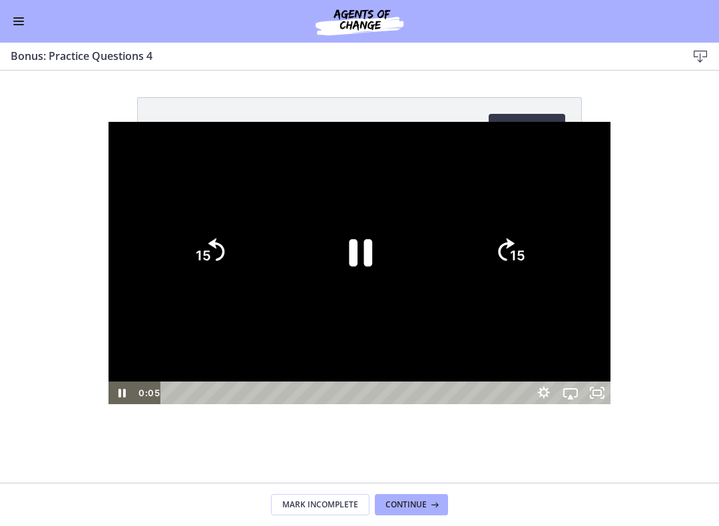
click at [539, 251] on icon "15" at bounding box center [510, 251] width 59 height 59
click at [543, 246] on icon "15" at bounding box center [510, 251] width 66 height 66
click at [539, 251] on icon "15" at bounding box center [510, 251] width 59 height 59
click at [515, 243] on icon "Skip ahead 15 seconds" at bounding box center [506, 249] width 17 height 23
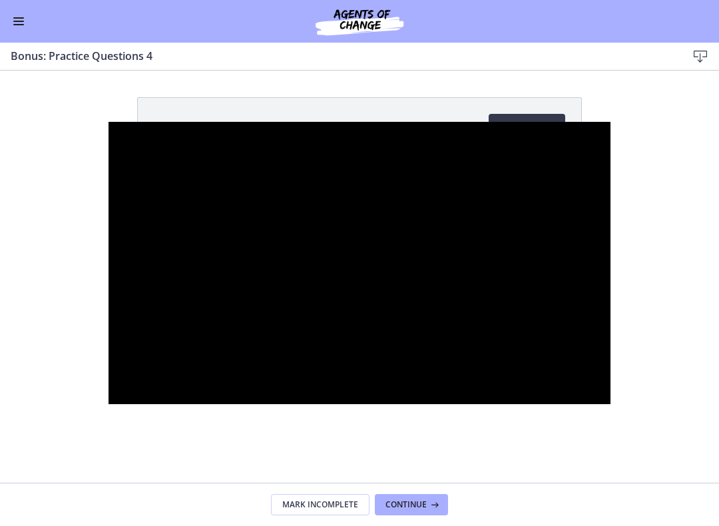
click at [611, 293] on div at bounding box center [360, 263] width 502 height 282
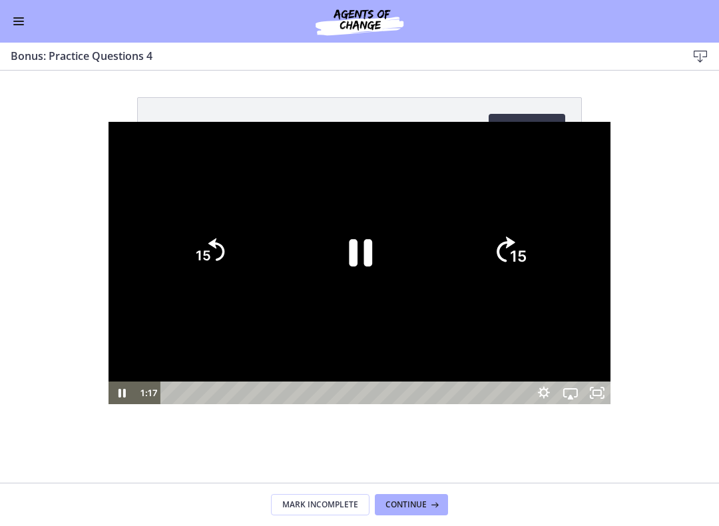
click at [527, 248] on tspan "15" at bounding box center [518, 256] width 17 height 18
click at [539, 248] on icon "15" at bounding box center [510, 251] width 59 height 59
click at [515, 244] on icon "Skip ahead 15 seconds" at bounding box center [506, 249] width 17 height 23
click at [539, 250] on icon "15" at bounding box center [510, 251] width 59 height 59
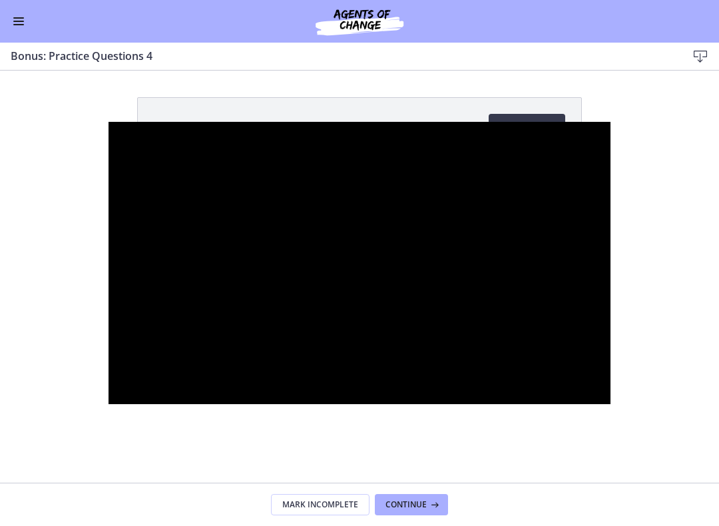
click at [611, 301] on div at bounding box center [360, 263] width 502 height 282
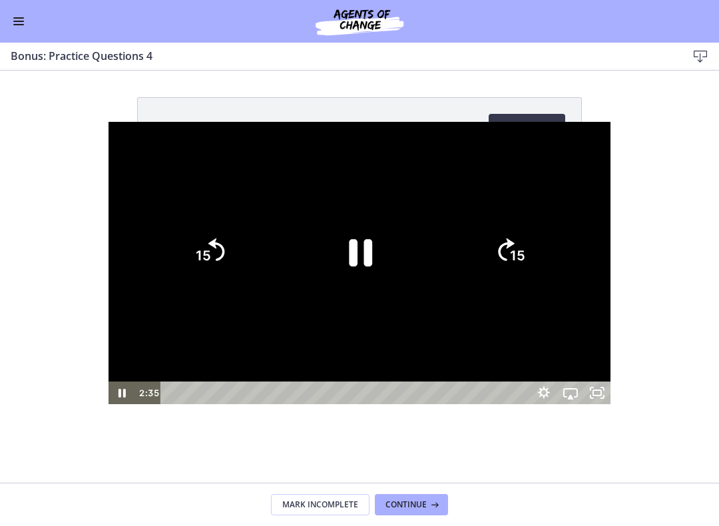
click at [539, 244] on icon "15" at bounding box center [510, 251] width 59 height 59
click at [525, 251] on tspan "15" at bounding box center [517, 255] width 15 height 17
click at [525, 249] on text "15" at bounding box center [517, 255] width 15 height 17
click at [539, 252] on icon "15" at bounding box center [510, 251] width 59 height 59
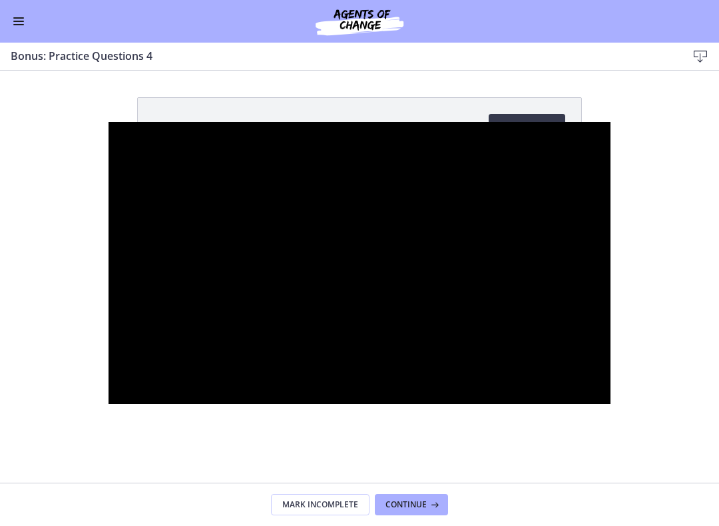
click at [611, 272] on div at bounding box center [360, 263] width 502 height 282
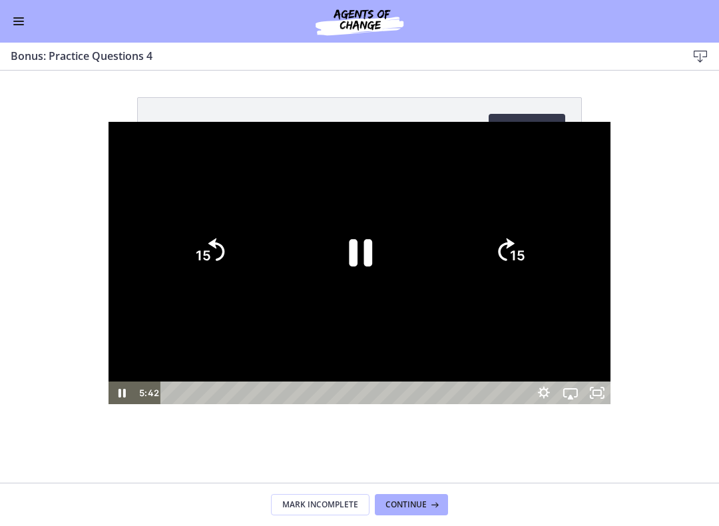
click at [525, 250] on text "15" at bounding box center [517, 255] width 15 height 17
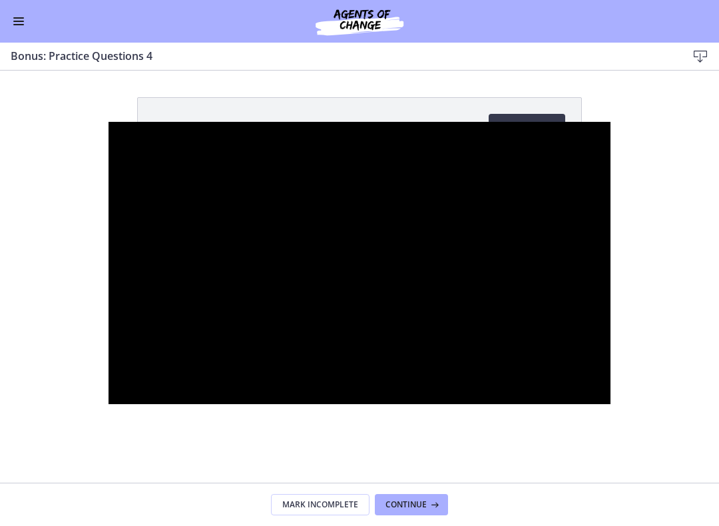
click at [611, 290] on div at bounding box center [360, 263] width 502 height 282
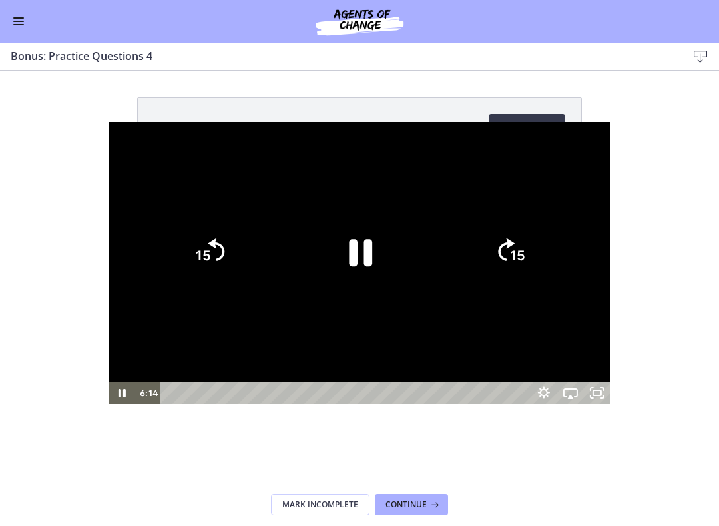
click at [515, 240] on icon "Skip ahead 15 seconds" at bounding box center [506, 249] width 17 height 23
click at [539, 245] on icon "15" at bounding box center [510, 251] width 59 height 59
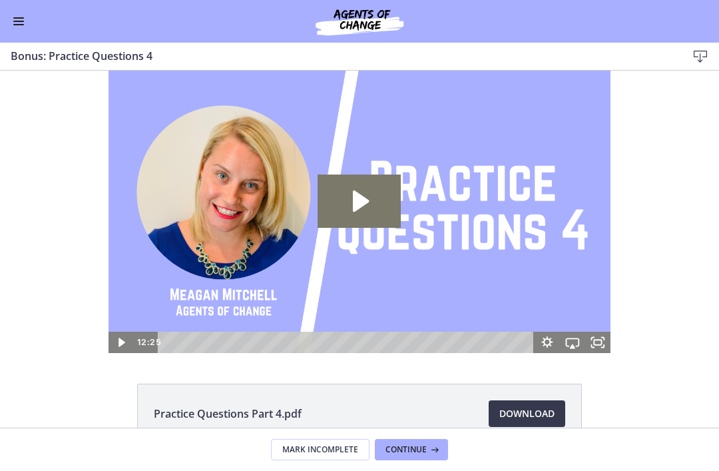
click at [12, 18] on button "Enable menu" at bounding box center [19, 21] width 16 height 16
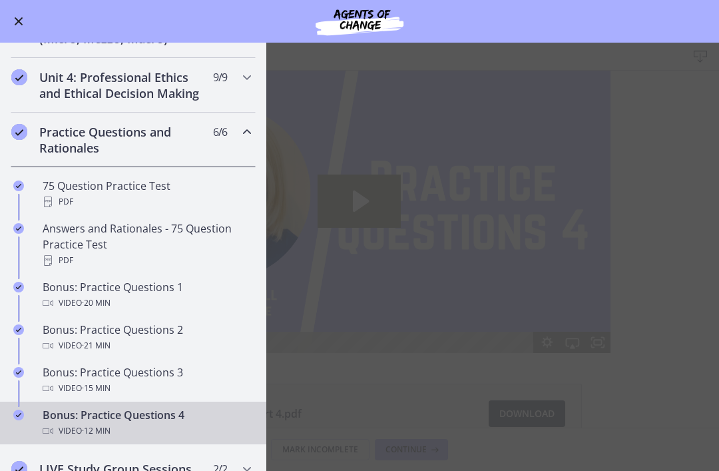
scroll to position [545, 0]
click at [132, 138] on h2 "Practice Questions and Rationales" at bounding box center [120, 141] width 162 height 32
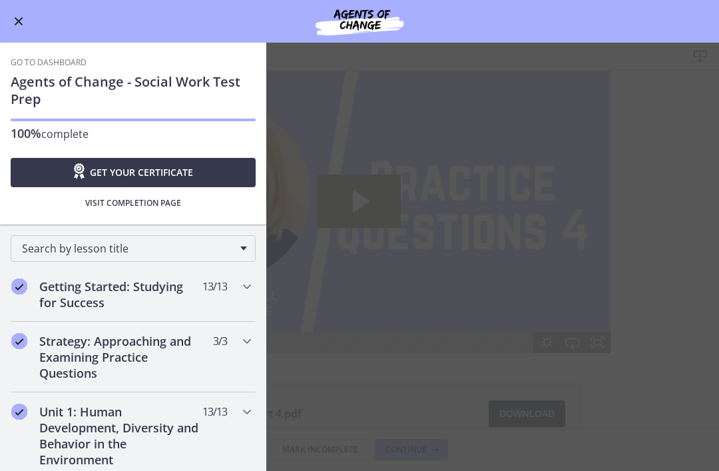
scroll to position [0, 0]
click at [62, 63] on link "Go to Dashboard" at bounding box center [49, 62] width 76 height 11
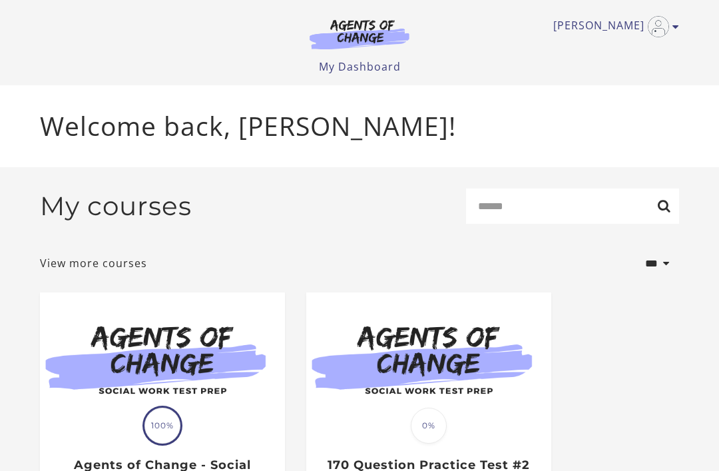
click at [674, 23] on icon "Toggle menu" at bounding box center [676, 26] width 7 height 11
click at [611, 97] on link "Sign Out" at bounding box center [623, 94] width 117 height 23
